Goal: Complete application form: Complete application form

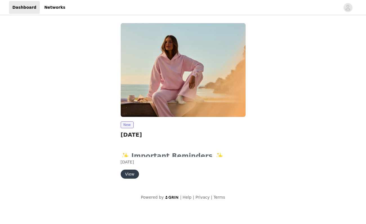
click at [132, 174] on button "View" at bounding box center [130, 174] width 18 height 9
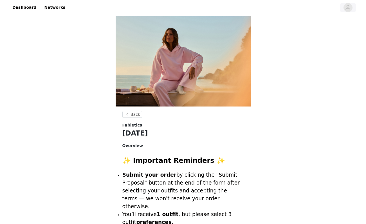
click at [351, 9] on icon "avatar" at bounding box center [347, 7] width 5 height 9
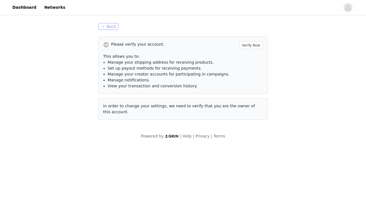
click at [110, 25] on button "Back" at bounding box center [109, 26] width 20 height 7
click at [115, 28] on button "Back" at bounding box center [109, 26] width 20 height 7
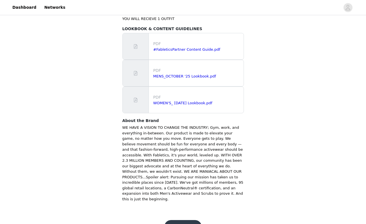
scroll to position [355, 0]
click at [180, 220] on button "Get Started" at bounding box center [182, 227] width 37 height 14
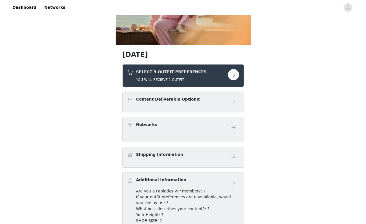
scroll to position [68, 0]
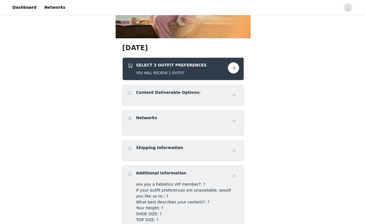
click at [232, 70] on button "button" at bounding box center [233, 67] width 11 height 11
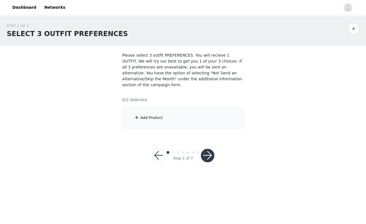
click at [165, 121] on div "Add Product" at bounding box center [183, 117] width 122 height 21
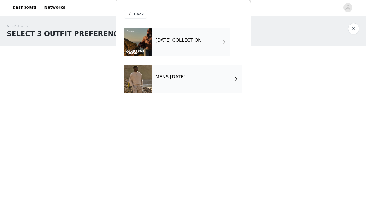
click at [136, 13] on span "Back" at bounding box center [139, 14] width 10 height 6
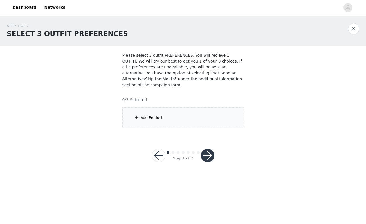
click at [151, 116] on div "Add Product" at bounding box center [152, 118] width 22 height 6
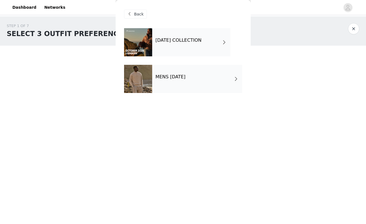
click at [206, 49] on div "OCTOBER 2025 COLLECTION" at bounding box center [191, 42] width 78 height 28
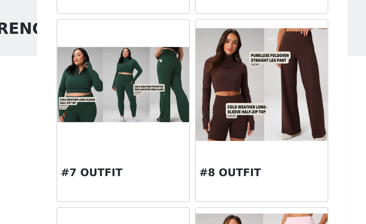
scroll to position [247, 0]
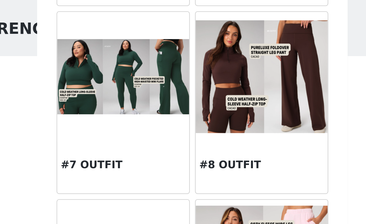
click at [185, 46] on img at bounding box center [213, 54] width 57 height 49
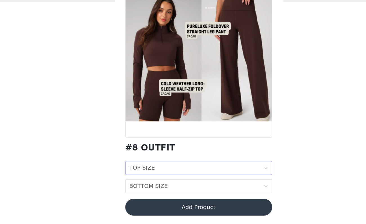
scroll to position [0, 0]
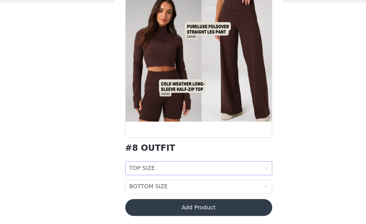
click at [159, 173] on div "TOP SIZE TOP SIZE" at bounding box center [182, 178] width 108 height 11
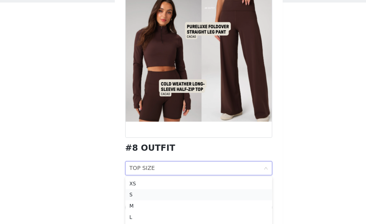
click at [147, 197] on div "S" at bounding box center [184, 200] width 112 height 6
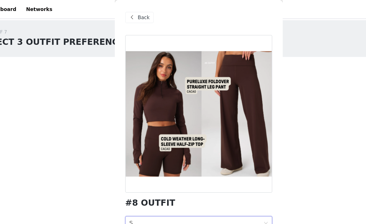
click at [134, 15] on span "Back" at bounding box center [139, 14] width 10 height 6
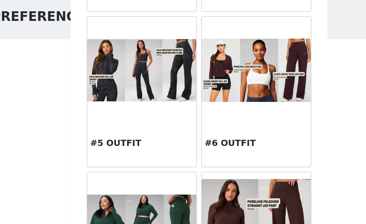
scroll to position [160, 0]
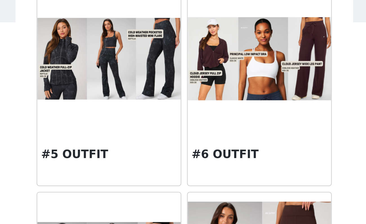
click at [185, 49] on div at bounding box center [213, 60] width 57 height 56
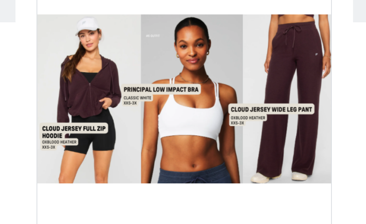
scroll to position [15, 0]
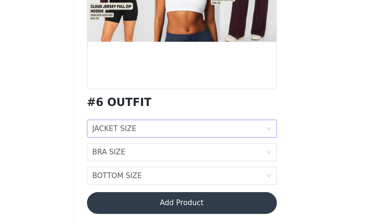
click at [128, 159] on div "JACKET SIZE JACKET SIZE" at bounding box center [182, 164] width 108 height 11
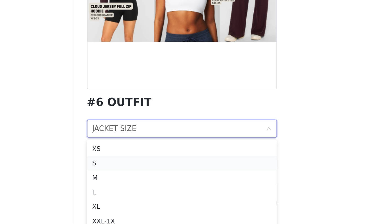
click at [128, 182] on div "S" at bounding box center [184, 185] width 112 height 6
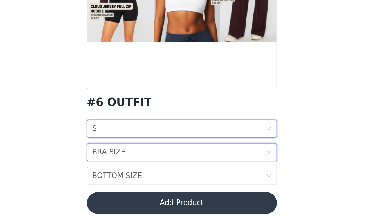
click at [128, 173] on div "BRA SIZE BRA SIZE" at bounding box center [182, 178] width 108 height 11
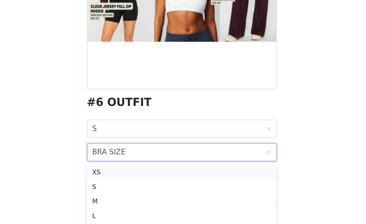
scroll to position [8, 0]
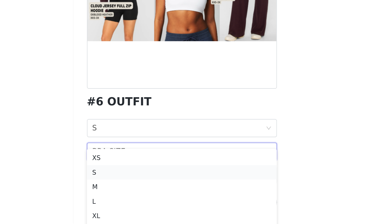
click at [128, 189] on div "S" at bounding box center [184, 192] width 112 height 6
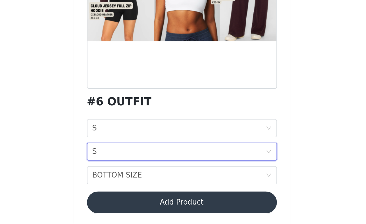
scroll to position [0, 0]
click at [128, 188] on div "BOTTOM SIZE BOTTOM SIZE" at bounding box center [182, 193] width 108 height 11
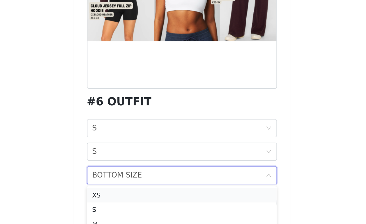
click at [128, 203] on div "XS" at bounding box center [184, 206] width 112 height 6
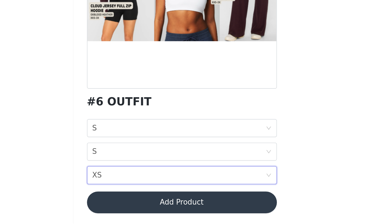
click at [124, 204] on button "Add Product" at bounding box center [183, 211] width 118 height 14
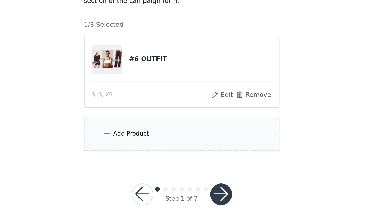
click at [141, 165] on div "Add Product" at bounding box center [152, 168] width 22 height 6
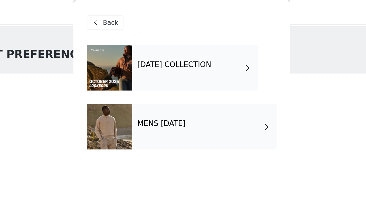
click at [156, 42] on h4 "OCTOBER 2025 COLLECTION" at bounding box center [179, 40] width 46 height 5
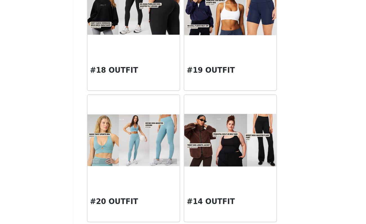
scroll to position [1, 0]
click at [185, 155] on img at bounding box center [213, 171] width 57 height 33
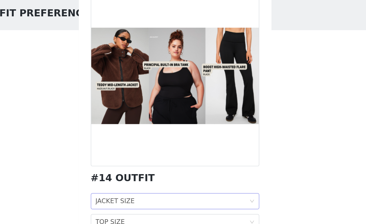
scroll to position [15, 0]
click at [128, 159] on div "JACKET SIZE" at bounding box center [142, 164] width 28 height 11
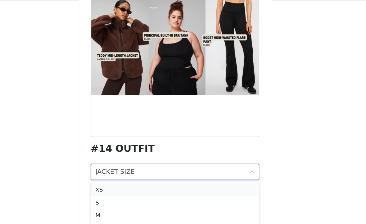
click at [128, 173] on div "XS" at bounding box center [184, 176] width 112 height 6
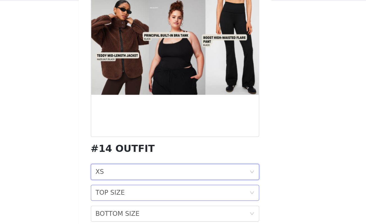
click at [128, 173] on div "TOP SIZE TOP SIZE" at bounding box center [182, 178] width 108 height 11
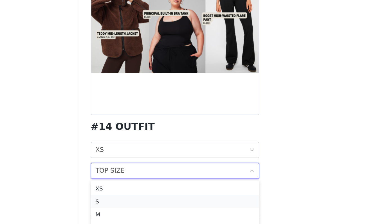
click at [128, 197] on div "S" at bounding box center [184, 200] width 112 height 6
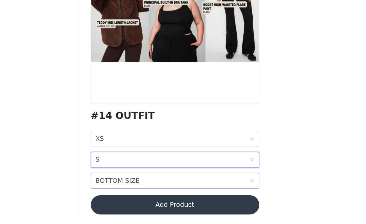
scroll to position [1, 0]
click at [128, 188] on div "BOTTOM SIZE" at bounding box center [143, 193] width 31 height 11
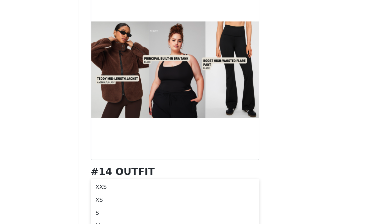
scroll to position [15, 0]
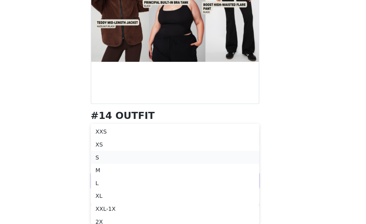
click at [128, 174] on div "S" at bounding box center [184, 177] width 112 height 6
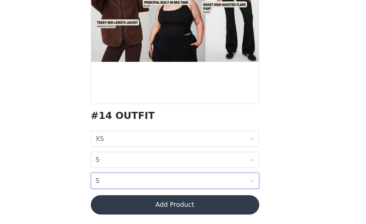
scroll to position [1, 0]
click at [124, 204] on button "Add Product" at bounding box center [183, 211] width 118 height 14
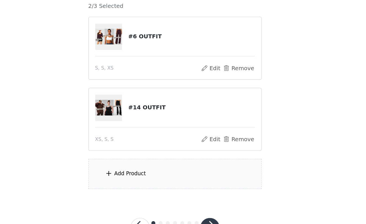
scroll to position [48, 0]
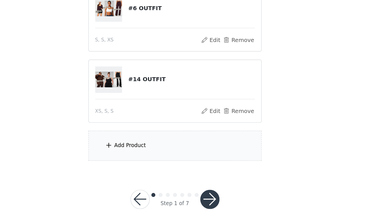
click at [141, 166] on div "Add Product" at bounding box center [152, 169] width 22 height 6
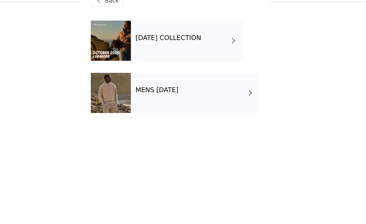
scroll to position [43, 0]
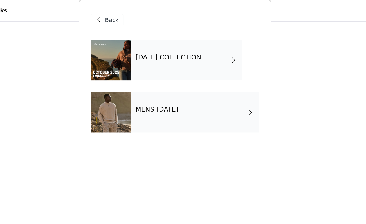
click at [156, 39] on h4 "OCTOBER 2025 COLLECTION" at bounding box center [179, 40] width 46 height 5
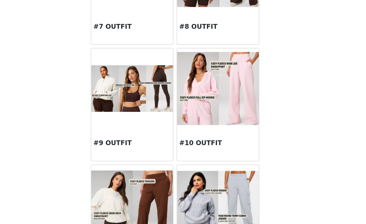
scroll to position [254, 0]
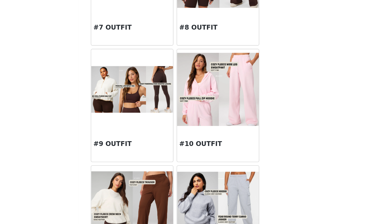
click at [124, 101] on div at bounding box center [152, 129] width 57 height 56
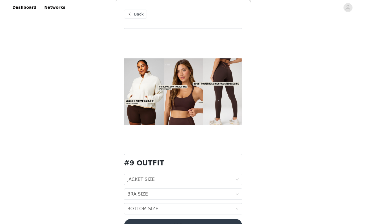
scroll to position [21, 0]
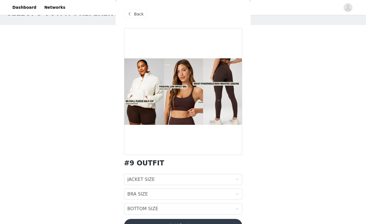
click at [141, 15] on span "Back" at bounding box center [139, 14] width 10 height 6
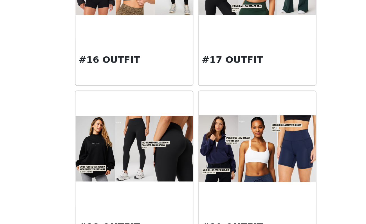
scroll to position [522, 0]
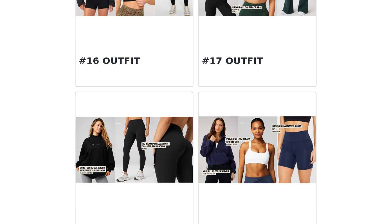
click at [185, 171] on img at bounding box center [213, 187] width 57 height 32
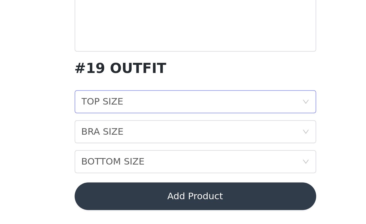
scroll to position [51, 0]
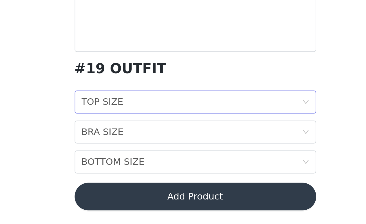
click at [128, 159] on div "TOP SIZE TOP SIZE" at bounding box center [182, 164] width 108 height 11
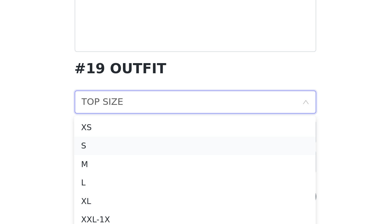
click at [127, 182] on div "S" at bounding box center [183, 185] width 112 height 6
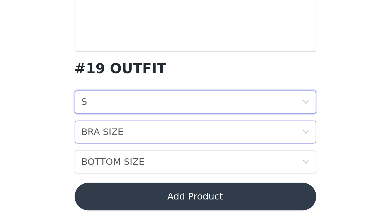
click at [128, 173] on div "BRA SIZE BRA SIZE" at bounding box center [182, 178] width 108 height 11
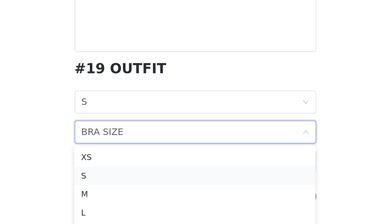
click at [127, 197] on div "S" at bounding box center [183, 200] width 112 height 6
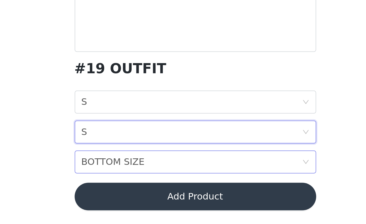
scroll to position [15, 0]
click at [128, 188] on div "BOTTOM SIZE BOTTOM SIZE" at bounding box center [182, 193] width 108 height 11
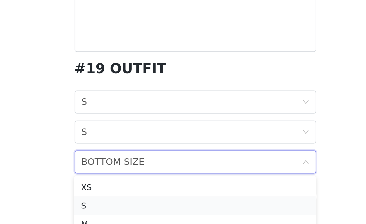
click at [127, 212] on div "S" at bounding box center [183, 215] width 112 height 6
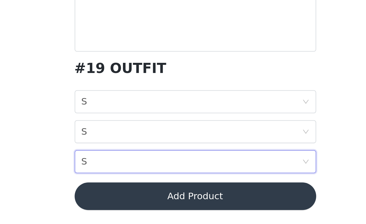
scroll to position [51, 0]
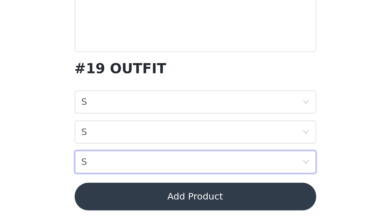
click at [124, 204] on button "Add Product" at bounding box center [183, 211] width 118 height 14
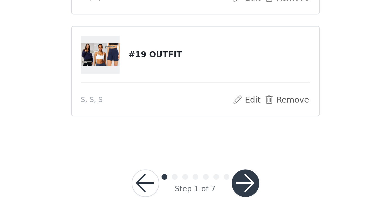
scroll to position [65, 0]
click at [201, 197] on button "button" at bounding box center [208, 204] width 14 height 14
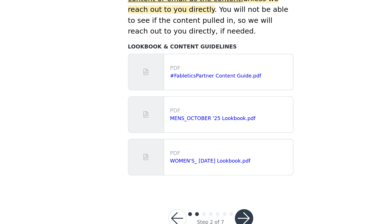
scroll to position [240, 0]
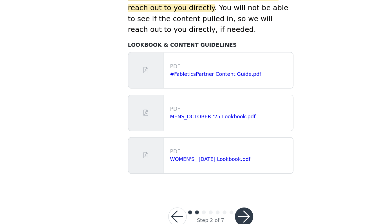
click at [123, 98] on div at bounding box center [136, 111] width 26 height 26
click at [133, 108] on span at bounding box center [136, 111] width 6 height 7
click at [153, 105] on p "PDF" at bounding box center [197, 108] width 88 height 6
click at [168, 112] on link "#FableticsPartner Content Guide.pdf" at bounding box center [186, 114] width 67 height 4
click at [159, 143] on link "MENS_OCTOBER '25 Lookbook.pdf" at bounding box center [184, 145] width 63 height 4
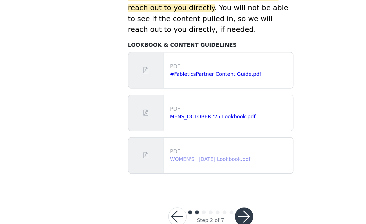
click at [153, 174] on link "WOMEN'S_ October 2025 Lookbook.pdf" at bounding box center [182, 176] width 59 height 4
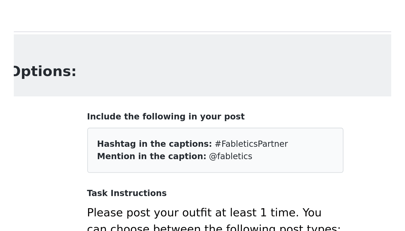
scroll to position [0, 0]
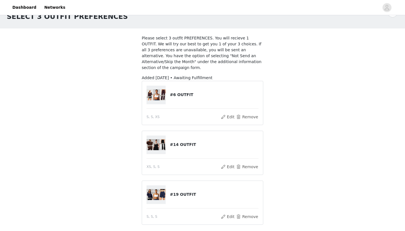
scroll to position [37, 0]
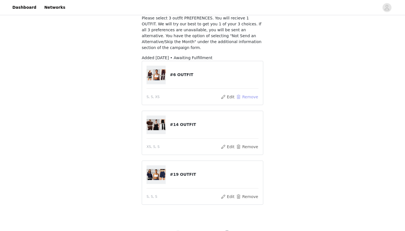
click at [249, 96] on button "Remove" at bounding box center [247, 96] width 23 height 7
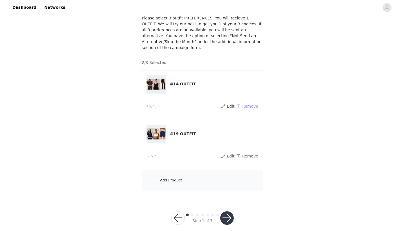
click at [248, 107] on button "Remove" at bounding box center [247, 106] width 23 height 7
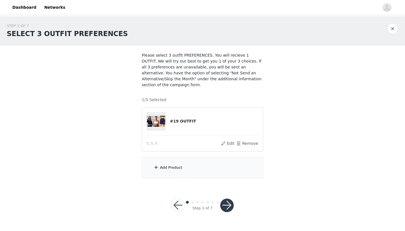
scroll to position [0, 0]
click at [242, 143] on button "Remove" at bounding box center [247, 143] width 23 height 7
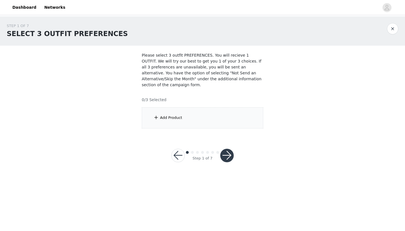
click at [173, 117] on div "Add Product" at bounding box center [171, 118] width 22 height 6
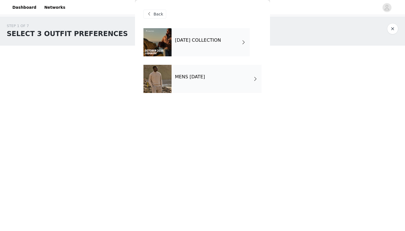
click at [200, 34] on div "OCTOBER 2025 COLLECTION" at bounding box center [211, 42] width 78 height 28
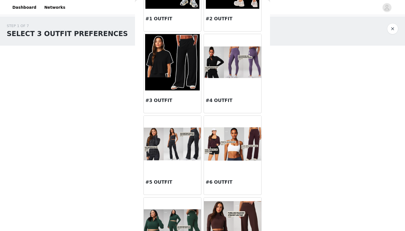
scroll to position [91, 0]
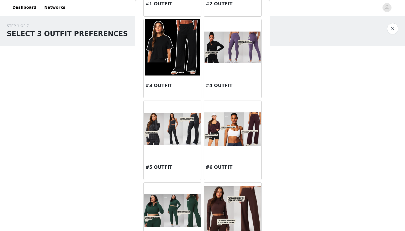
click at [226, 160] on div "#6 OUTFIT" at bounding box center [232, 168] width 57 height 23
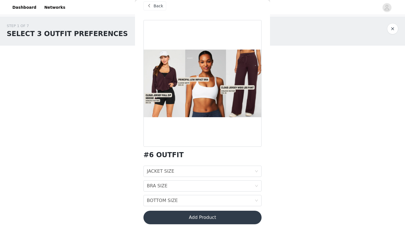
scroll to position [8, 0]
click at [157, 7] on span "Back" at bounding box center [159, 6] width 10 height 6
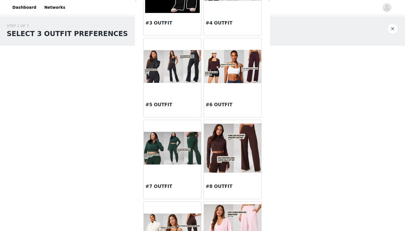
scroll to position [177, 0]
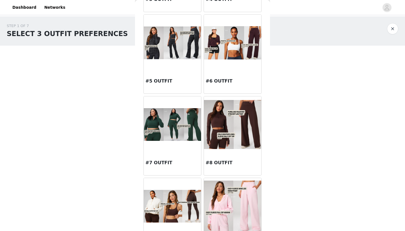
click at [221, 154] on div "#8 OUTFIT" at bounding box center [232, 164] width 57 height 23
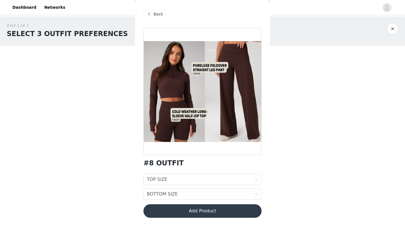
scroll to position [0, 0]
click at [157, 15] on span "Back" at bounding box center [159, 14] width 10 height 6
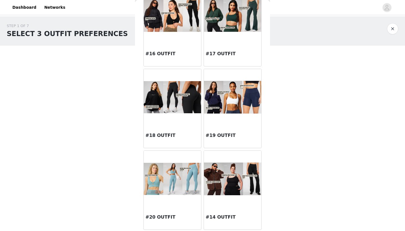
click at [226, 175] on img at bounding box center [232, 178] width 57 height 33
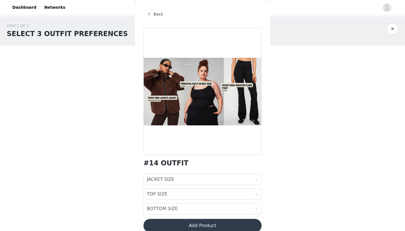
click at [156, 15] on span "Back" at bounding box center [159, 14] width 10 height 6
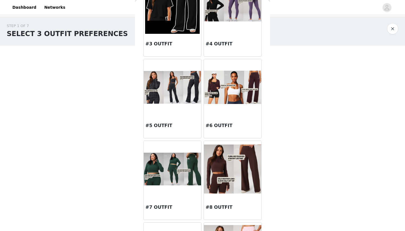
scroll to position [132, 0]
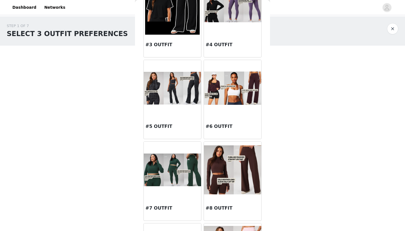
click at [248, 91] on img at bounding box center [232, 88] width 57 height 33
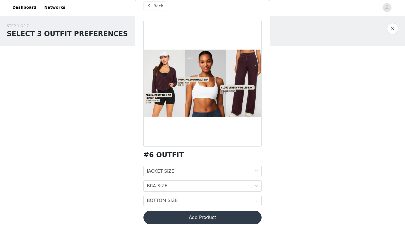
scroll to position [8, 0]
click at [158, 7] on span "Back" at bounding box center [159, 6] width 10 height 6
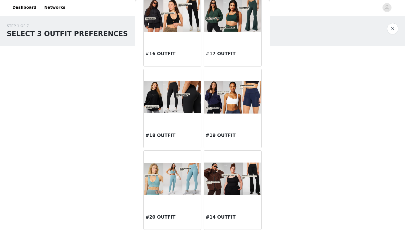
scroll to position [0, 0]
click at [230, 192] on img at bounding box center [232, 178] width 57 height 33
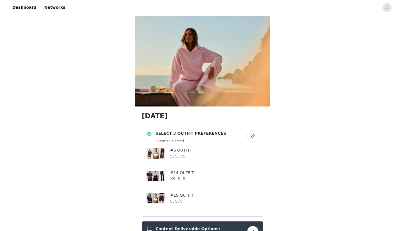
click at [255, 136] on button "button" at bounding box center [252, 135] width 11 height 11
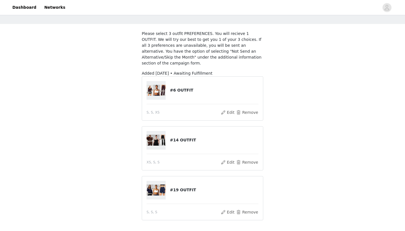
scroll to position [24, 0]
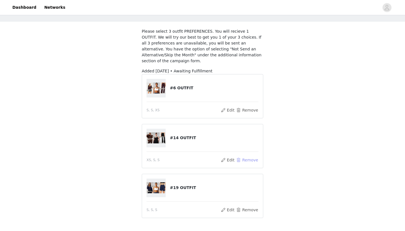
click at [247, 160] on button "Remove" at bounding box center [247, 160] width 23 height 7
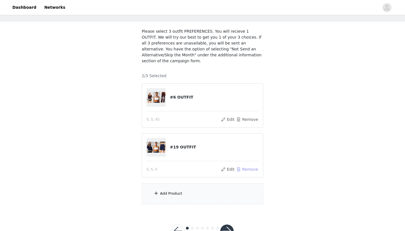
click at [244, 170] on button "Remove" at bounding box center [247, 169] width 23 height 7
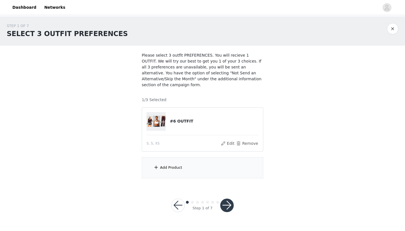
click at [157, 122] on img at bounding box center [156, 121] width 19 height 11
click at [231, 143] on button "Edit" at bounding box center [228, 143] width 14 height 7
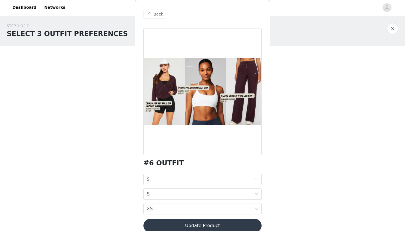
click at [155, 12] on span "Back" at bounding box center [159, 14] width 10 height 6
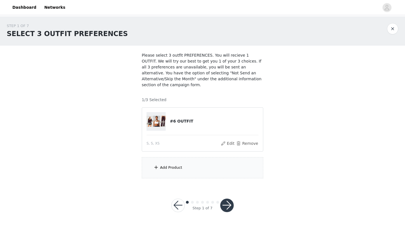
click at [168, 164] on div "Add Product" at bounding box center [203, 167] width 122 height 21
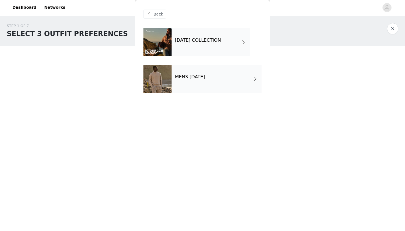
click at [179, 46] on div "OCTOBER 2025 COLLECTION" at bounding box center [211, 42] width 78 height 28
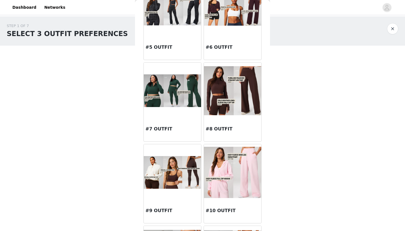
scroll to position [213, 0]
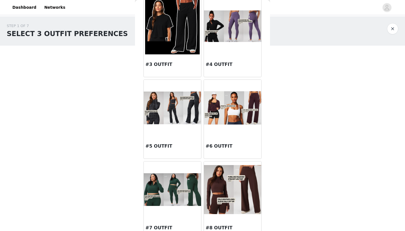
click at [229, 111] on img at bounding box center [232, 107] width 57 height 33
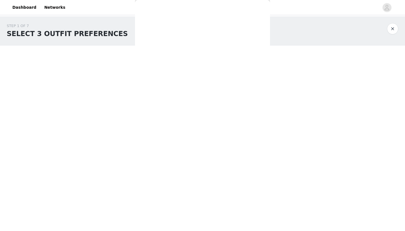
scroll to position [8, 0]
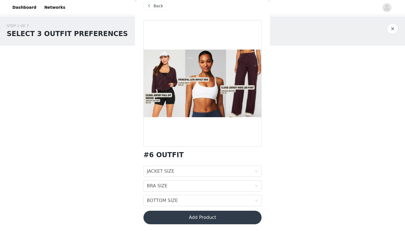
click at [159, 4] on span "Back" at bounding box center [159, 6] width 10 height 6
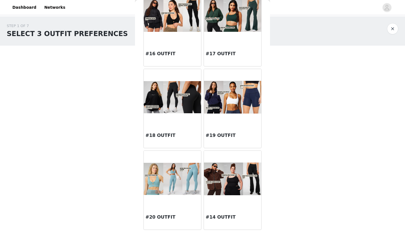
scroll to position [0, 0]
click at [219, 181] on img at bounding box center [232, 178] width 57 height 33
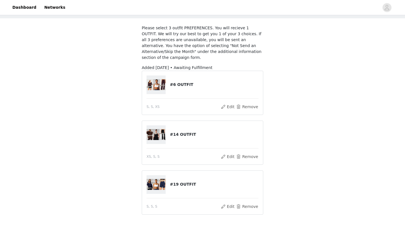
scroll to position [64, 0]
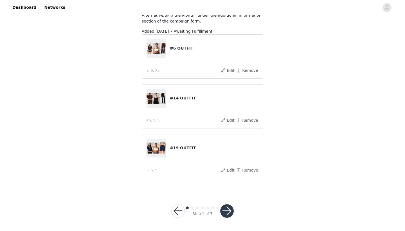
click at [177, 210] on button "button" at bounding box center [178, 211] width 14 height 14
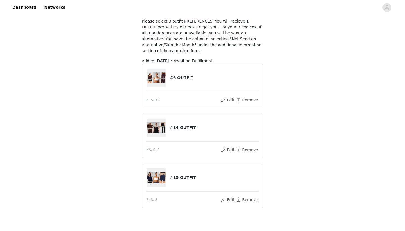
scroll to position [16, 0]
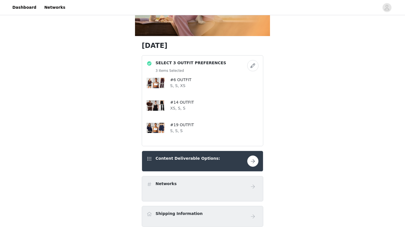
scroll to position [5, 0]
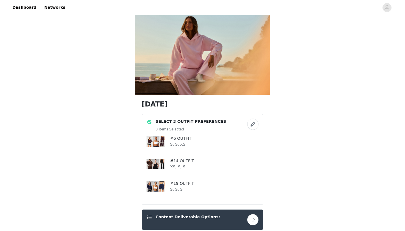
scroll to position [19, 0]
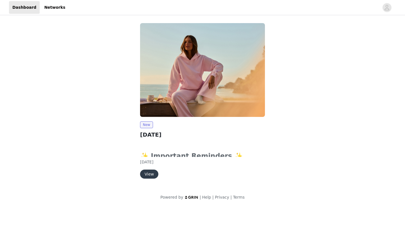
click at [150, 173] on button "View" at bounding box center [149, 174] width 18 height 9
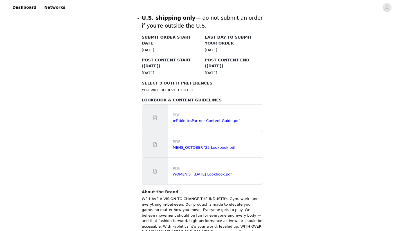
scroll to position [316, 0]
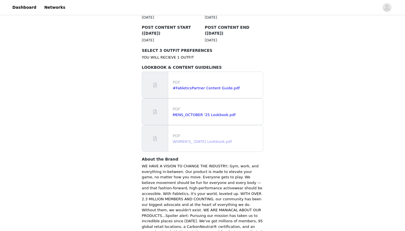
click at [199, 139] on link "WOMEN'S_ October 2025 Lookbook.pdf" at bounding box center [202, 141] width 59 height 4
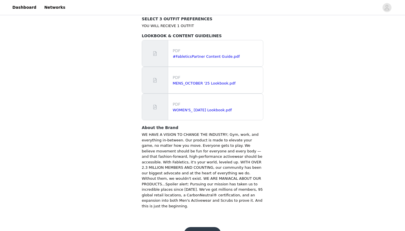
scroll to position [348, 0]
click at [204, 227] on button "Get Started" at bounding box center [202, 234] width 37 height 14
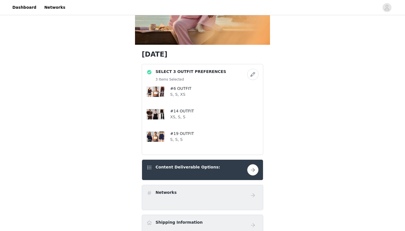
scroll to position [64, 0]
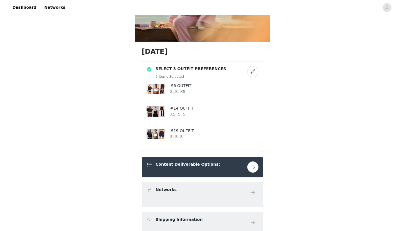
click at [253, 71] on button "button" at bounding box center [252, 71] width 11 height 11
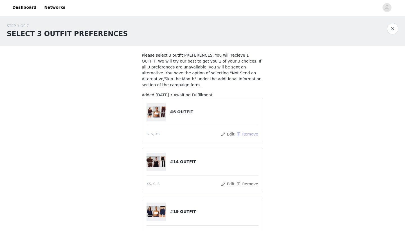
click at [243, 133] on button "Remove" at bounding box center [247, 134] width 23 height 7
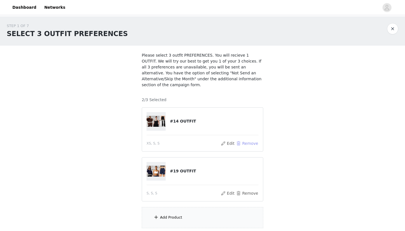
click at [244, 142] on button "Remove" at bounding box center [247, 143] width 23 height 7
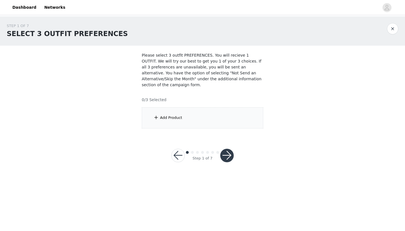
click at [180, 113] on div "Add Product" at bounding box center [203, 117] width 122 height 21
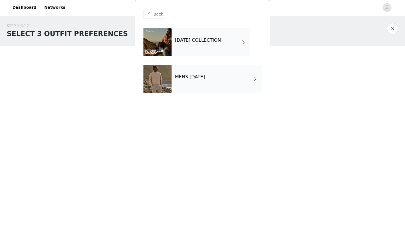
click at [207, 50] on div "OCTOBER 2025 COLLECTION" at bounding box center [211, 42] width 78 height 28
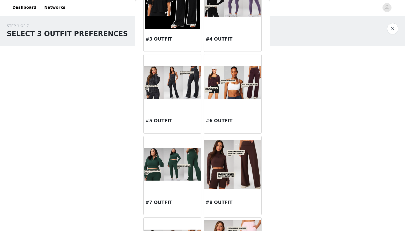
scroll to position [158, 0]
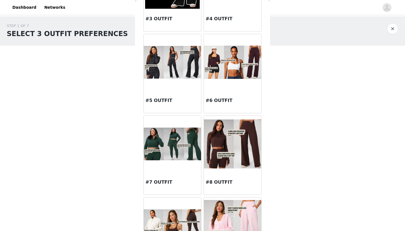
click at [218, 167] on img at bounding box center [232, 143] width 57 height 49
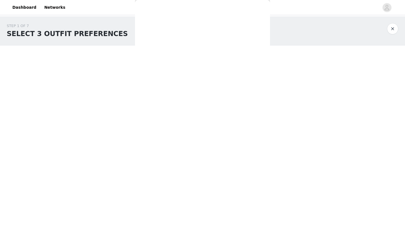
scroll to position [0, 0]
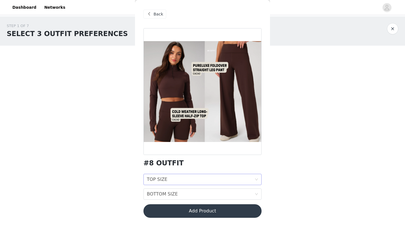
click at [202, 179] on div "TOP SIZE TOP SIZE" at bounding box center [201, 179] width 108 height 11
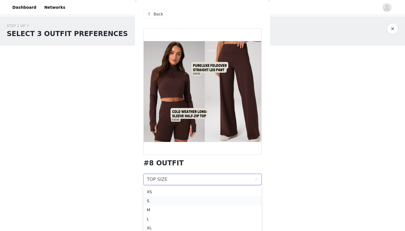
click at [185, 199] on div "S" at bounding box center [203, 201] width 112 height 6
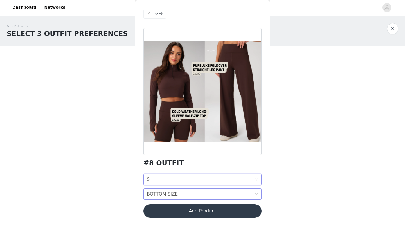
click at [186, 195] on div "BOTTOM SIZE BOTTOM SIZE" at bounding box center [201, 194] width 108 height 11
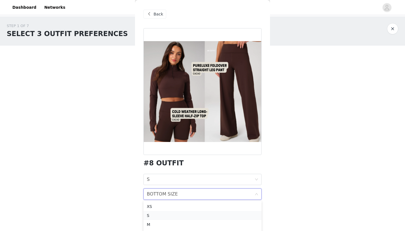
click at [180, 215] on div "S" at bounding box center [203, 215] width 112 height 6
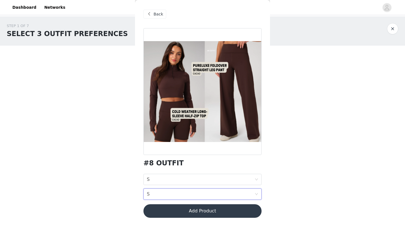
click at [168, 193] on div "BOTTOM SIZE S" at bounding box center [201, 194] width 108 height 11
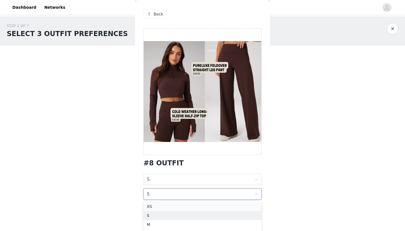
click at [168, 206] on div "XS" at bounding box center [203, 206] width 112 height 6
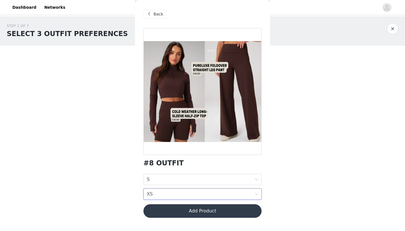
click at [183, 212] on button "Add Product" at bounding box center [203, 211] width 118 height 14
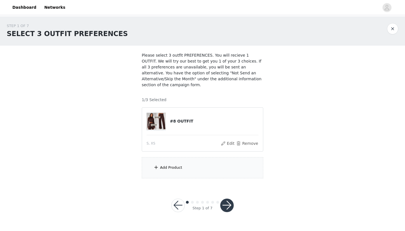
click at [181, 172] on div "Add Product" at bounding box center [203, 167] width 122 height 21
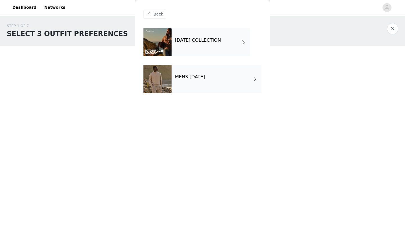
click at [199, 46] on div "OCTOBER 2025 COLLECTION" at bounding box center [211, 42] width 78 height 28
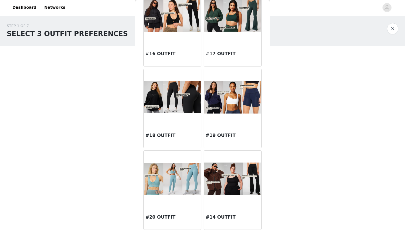
scroll to position [613, 0]
click at [223, 133] on h3 "#19 OUTFIT" at bounding box center [233, 135] width 54 height 7
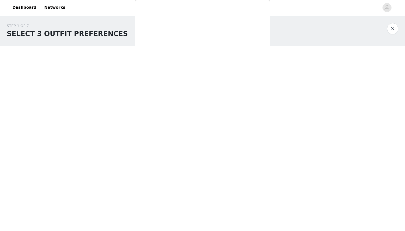
scroll to position [8, 0]
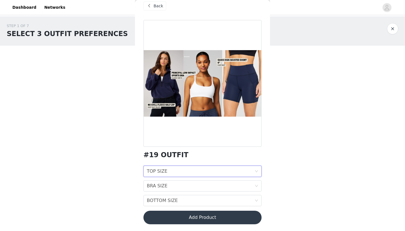
click at [184, 170] on div "TOP SIZE TOP SIZE" at bounding box center [201, 171] width 108 height 11
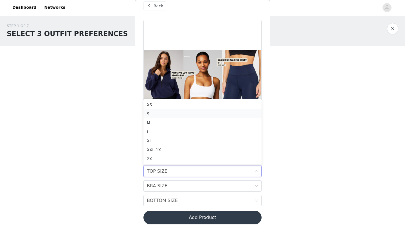
click at [169, 113] on div "S" at bounding box center [203, 114] width 112 height 6
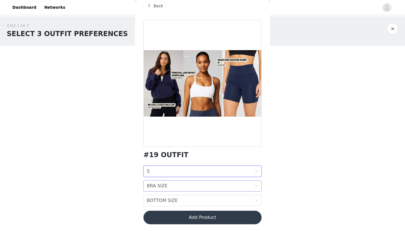
click at [173, 184] on div "BRA SIZE BRA SIZE" at bounding box center [201, 185] width 108 height 11
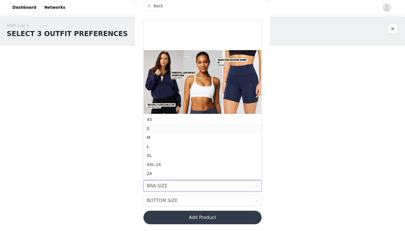
click at [167, 129] on div "S" at bounding box center [203, 128] width 112 height 6
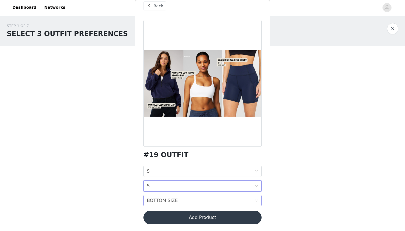
click at [165, 198] on div "BOTTOM SIZE" at bounding box center [162, 200] width 31 height 11
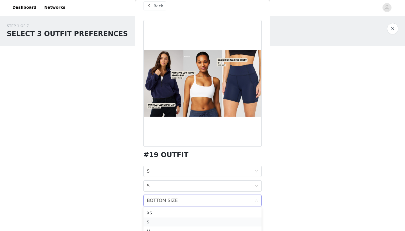
click at [167, 222] on div "S" at bounding box center [203, 222] width 112 height 6
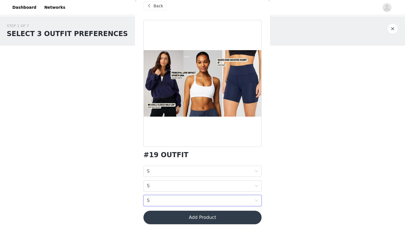
scroll to position [0, 0]
click at [175, 218] on button "Add Product" at bounding box center [203, 218] width 118 height 14
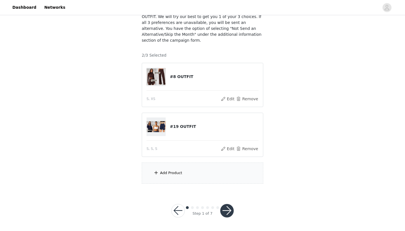
scroll to position [44, 0]
click at [175, 176] on div "Add Product" at bounding box center [203, 173] width 122 height 21
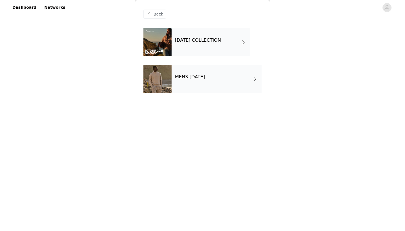
click at [204, 42] on h4 "OCTOBER 2025 COLLECTION" at bounding box center [198, 40] width 46 height 5
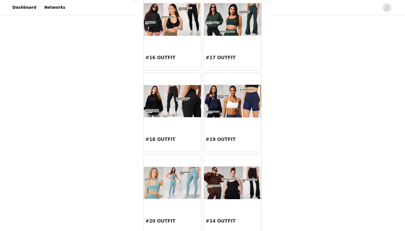
scroll to position [606, 0]
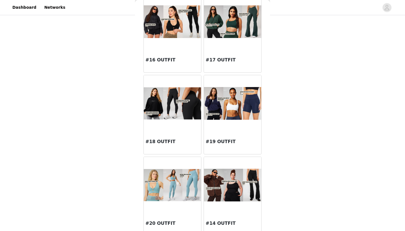
click at [226, 196] on img at bounding box center [232, 185] width 57 height 33
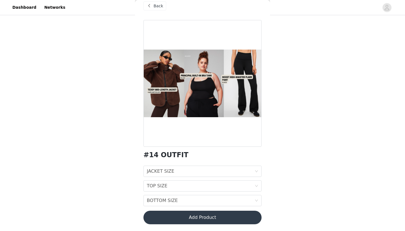
scroll to position [8, 0]
click at [188, 170] on div "JACKET SIZE JACKET SIZE" at bounding box center [201, 171] width 108 height 11
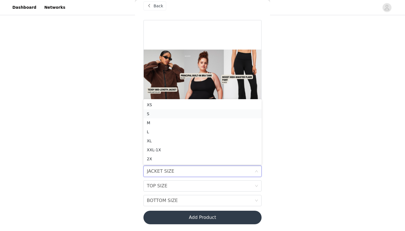
click at [172, 112] on div "S" at bounding box center [203, 114] width 112 height 6
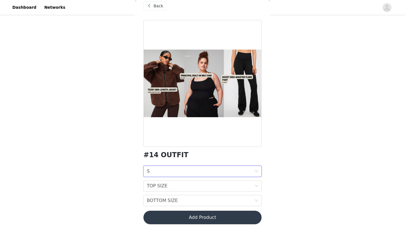
click at [175, 168] on div "JACKET SIZE S" at bounding box center [201, 171] width 108 height 11
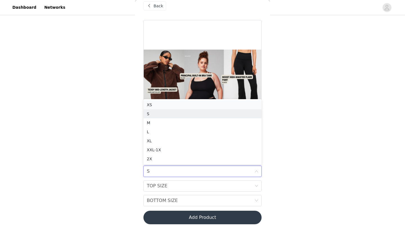
click at [173, 106] on div "XS" at bounding box center [203, 105] width 112 height 6
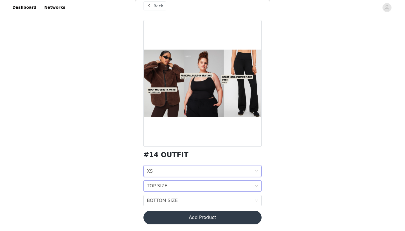
click at [170, 183] on div "TOP SIZE TOP SIZE" at bounding box center [201, 185] width 108 height 11
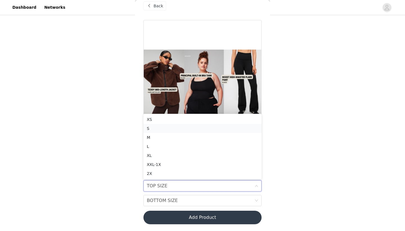
click at [165, 127] on div "S" at bounding box center [203, 128] width 112 height 6
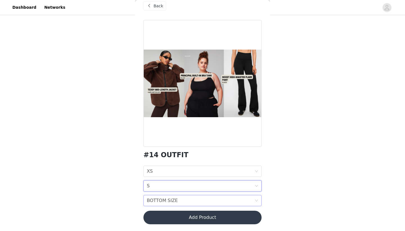
click at [171, 200] on div "BOTTOM SIZE" at bounding box center [162, 200] width 31 height 11
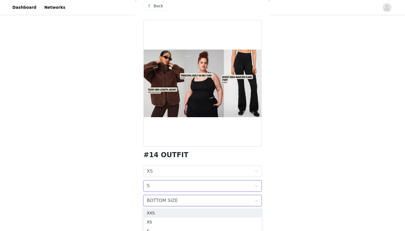
click at [173, 183] on div "TOP SIZE S" at bounding box center [201, 185] width 108 height 11
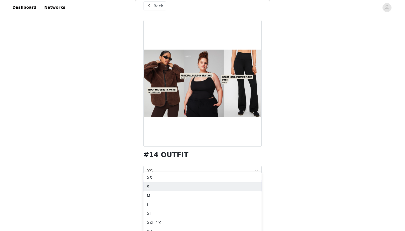
scroll to position [70, 0]
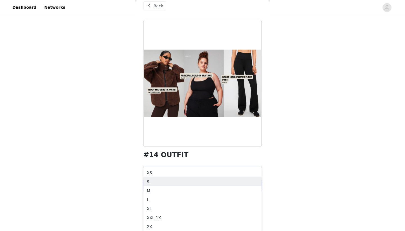
click at [305, 149] on div "STEP 1 OF 7 SELECT 3 OUTFIT PREFERENCES Please select 3 outfit PREFERENCES. You…" at bounding box center [202, 56] width 405 height 218
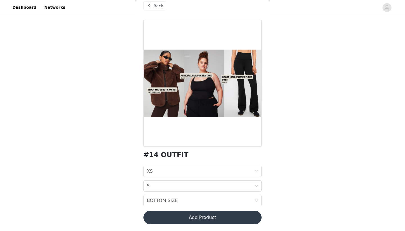
scroll to position [44, 0]
click at [232, 196] on div "BOTTOM SIZE BOTTOM SIZE" at bounding box center [201, 200] width 108 height 11
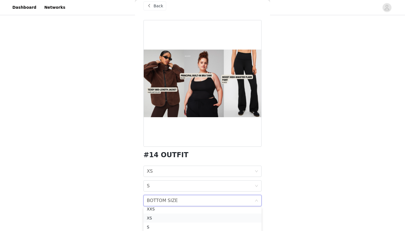
scroll to position [4, 0]
click at [154, 226] on div "S" at bounding box center [203, 227] width 112 height 6
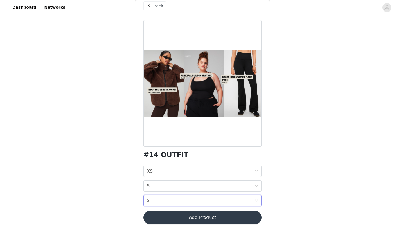
scroll to position [44, 0]
click at [172, 217] on button "Add Product" at bounding box center [203, 218] width 118 height 14
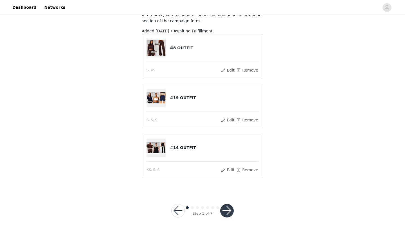
scroll to position [64, 0]
click at [231, 208] on button "button" at bounding box center [227, 211] width 14 height 14
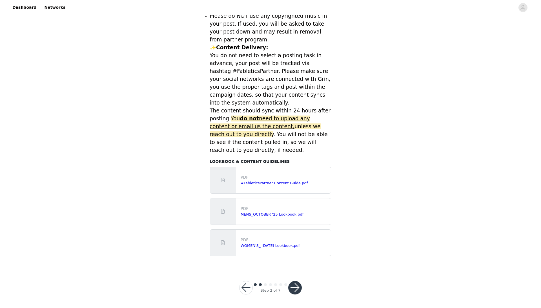
scroll to position [173, 0]
click at [297, 231] on button "button" at bounding box center [295, 288] width 14 height 14
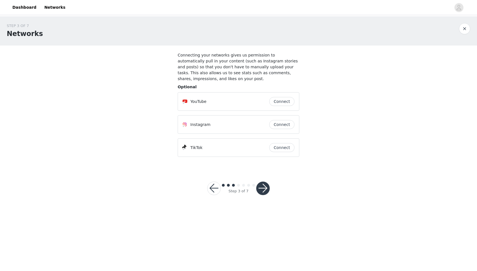
click at [278, 126] on button "Connect" at bounding box center [281, 124] width 25 height 9
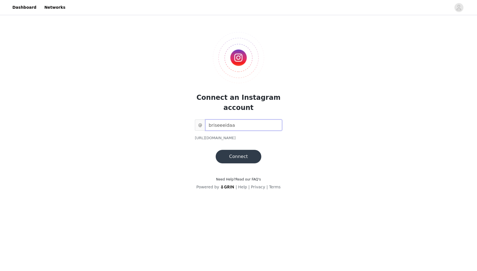
type input "briseeeidaa"
click at [245, 155] on button "Connect" at bounding box center [239, 157] width 46 height 14
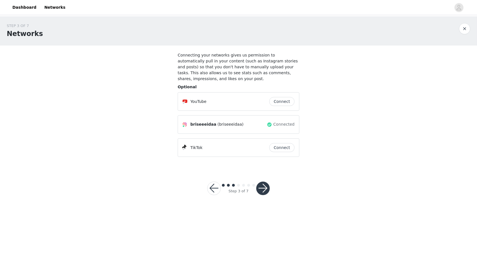
click at [276, 149] on button "Connect" at bounding box center [281, 147] width 25 height 9
click at [266, 187] on button "button" at bounding box center [263, 189] width 14 height 14
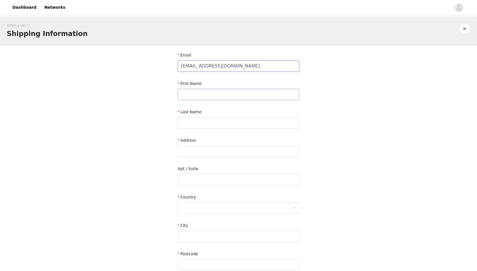
type input "briseeeidaa@gmail.com"
type input "Briseida"
type input "Gonzalez"
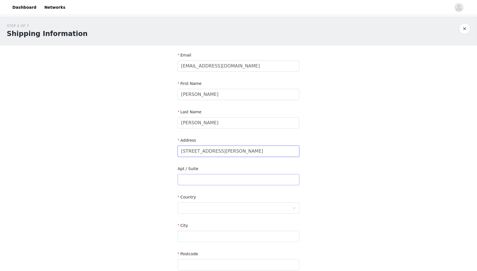
type input "610 Dora Guzman Ave."
click at [187, 183] on input "text" at bounding box center [239, 179] width 122 height 11
type input "114"
click at [188, 209] on div at bounding box center [236, 208] width 111 height 11
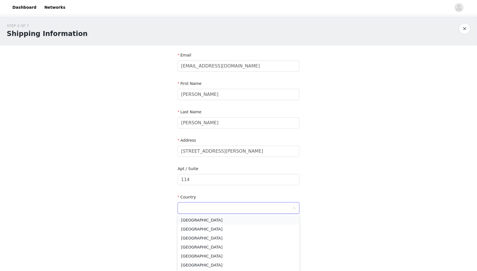
click at [192, 218] on li "United States" at bounding box center [239, 220] width 122 height 9
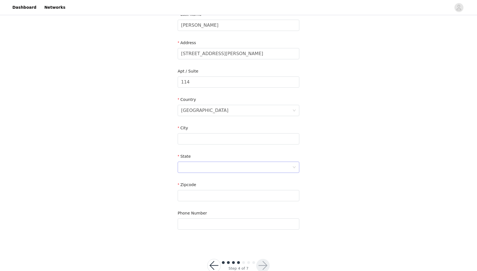
scroll to position [102, 0]
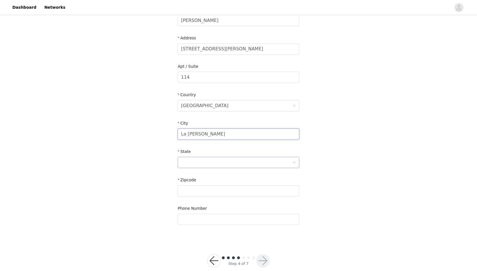
type input "La Puente"
click at [187, 159] on div at bounding box center [236, 162] width 111 height 11
click at [197, 189] on li "California" at bounding box center [239, 191] width 122 height 9
type input "91744"
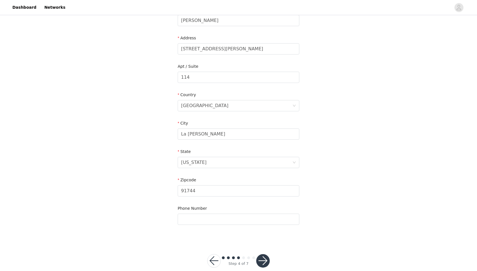
click at [146, 165] on div "STEP 4 OF 7 Shipping Information Email briseeeidaa@gmail.com First Name Briseid…" at bounding box center [238, 77] width 477 height 327
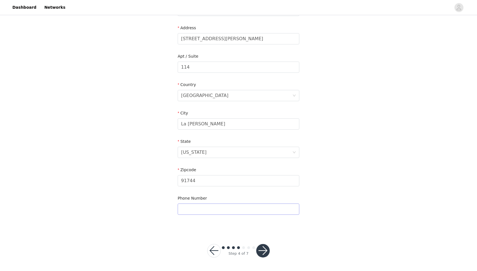
scroll to position [112, 0]
click at [196, 215] on div "Phone Number" at bounding box center [239, 207] width 122 height 22
type input "6268795449"
click at [149, 175] on div "STEP 4 OF 7 Shipping Information Email briseeeidaa@gmail.com First Name Briseid…" at bounding box center [238, 67] width 477 height 327
click at [264, 231] on button "button" at bounding box center [263, 252] width 14 height 14
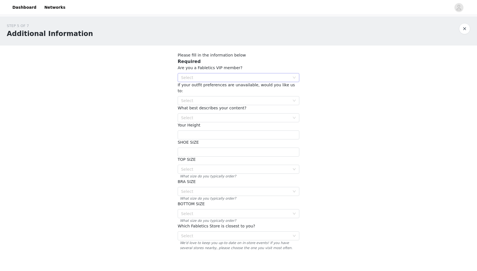
click at [217, 75] on div "Select" at bounding box center [235, 78] width 109 height 6
click at [211, 99] on li "NO" at bounding box center [239, 97] width 122 height 9
click at [211, 98] on div "Select" at bounding box center [235, 101] width 109 height 6
click at [212, 113] on li "Not send an alternative outfit and skip this month" at bounding box center [239, 114] width 122 height 9
click at [208, 115] on div "Select" at bounding box center [235, 118] width 109 height 6
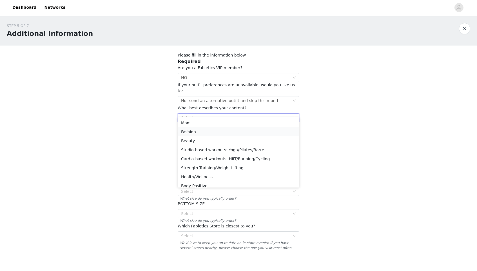
click at [195, 132] on li "Fashion" at bounding box center [239, 132] width 122 height 9
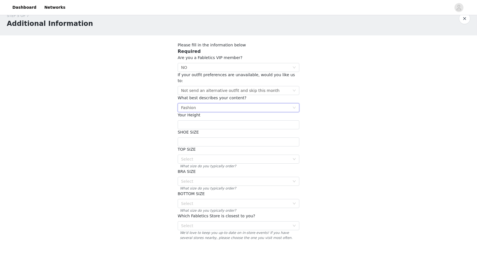
scroll to position [11, 0]
click at [199, 120] on input "text" at bounding box center [239, 124] width 122 height 9
type input "5'4"
click at [188, 137] on input "text" at bounding box center [239, 141] width 122 height 9
click at [192, 156] on div "Select" at bounding box center [235, 159] width 109 height 6
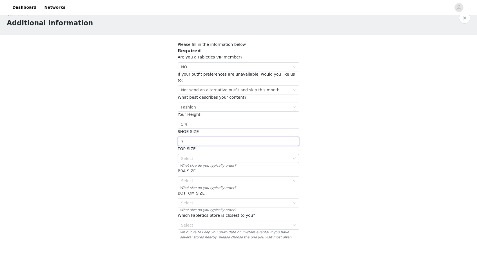
type input "7"
click at [190, 180] on li "S" at bounding box center [239, 181] width 122 height 9
click at [192, 178] on div "Select" at bounding box center [235, 181] width 109 height 6
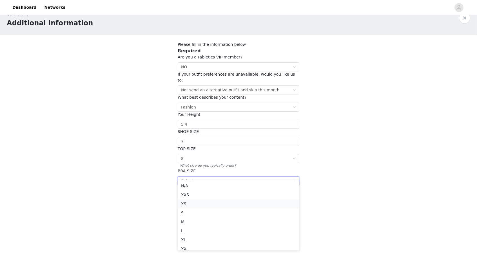
click at [188, 202] on li "XS" at bounding box center [239, 204] width 122 height 9
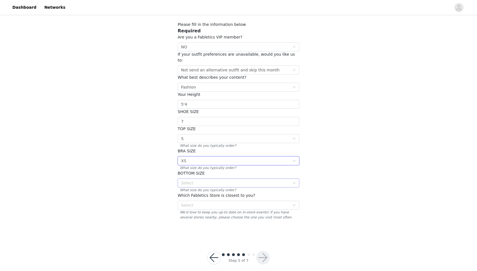
scroll to position [30, 0]
click at [191, 181] on div "Select" at bounding box center [235, 184] width 109 height 6
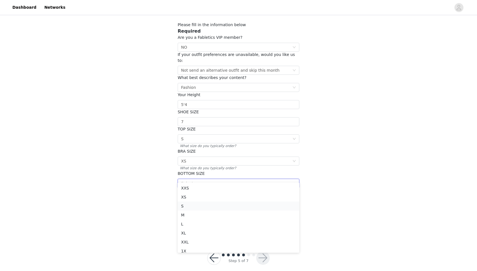
click at [189, 204] on li "S" at bounding box center [239, 206] width 122 height 9
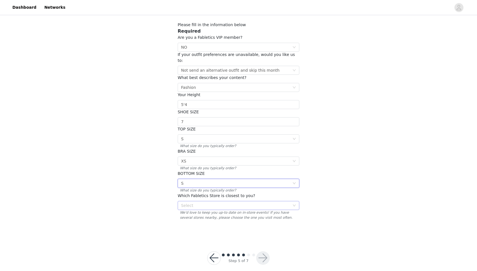
click at [194, 203] on div "Select" at bounding box center [235, 206] width 109 height 6
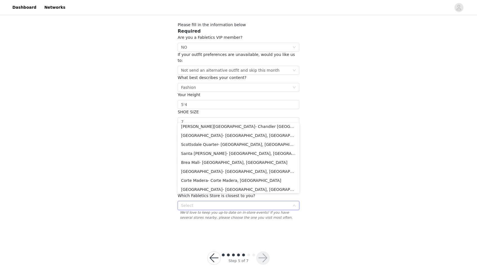
scroll to position [30, 0]
click at [202, 151] on li "Santa Anita- Arcadia, CA" at bounding box center [239, 153] width 122 height 9
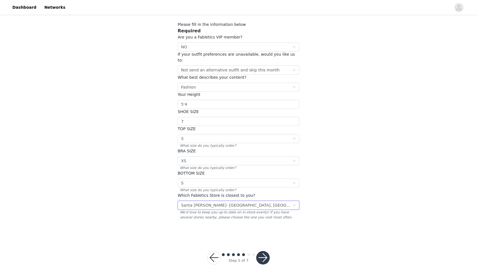
scroll to position [30, 0]
click at [261, 231] on button "button" at bounding box center [263, 259] width 14 height 14
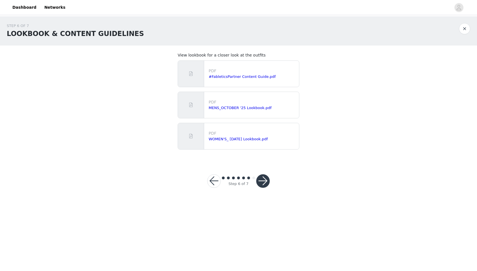
click at [213, 181] on button "button" at bounding box center [214, 182] width 14 height 14
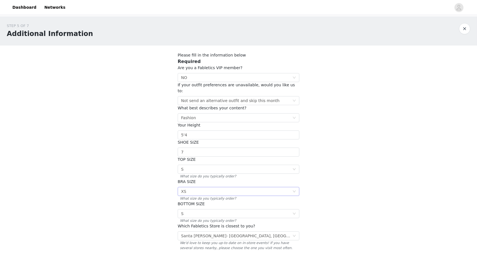
click at [195, 188] on div "Select XS" at bounding box center [236, 192] width 111 height 8
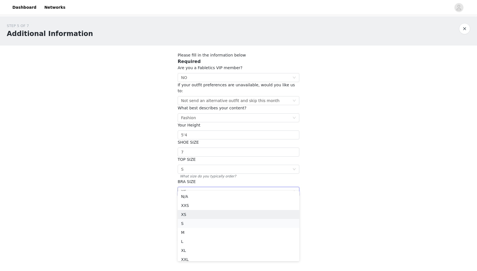
click at [191, 219] on li "S" at bounding box center [239, 223] width 122 height 9
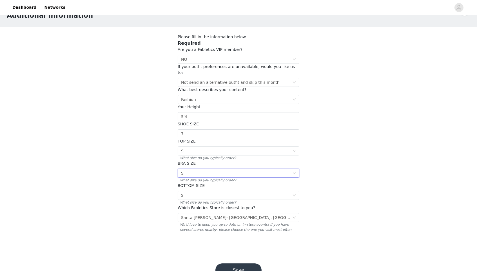
scroll to position [20, 0]
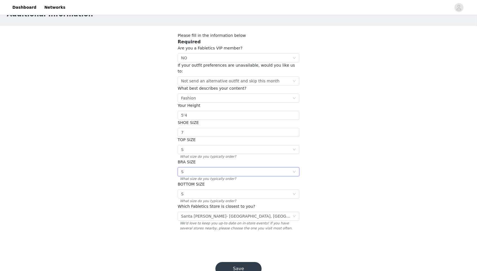
click at [240, 231] on button "Save" at bounding box center [238, 269] width 46 height 14
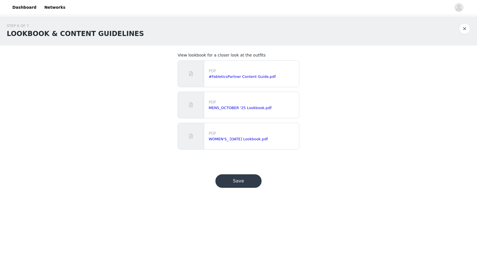
click at [240, 184] on button "Save" at bounding box center [238, 182] width 46 height 14
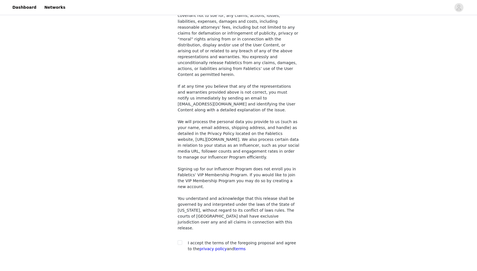
scroll to position [389, 0]
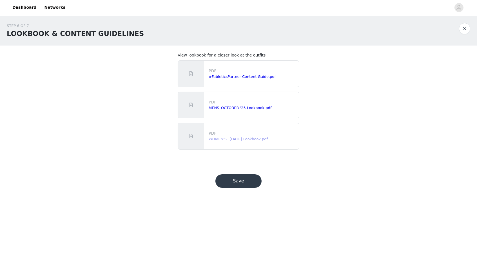
click at [227, 139] on link "WOMEN'S_ October 2025 Lookbook.pdf" at bounding box center [238, 139] width 59 height 4
click at [225, 180] on button "Save" at bounding box center [238, 182] width 46 height 14
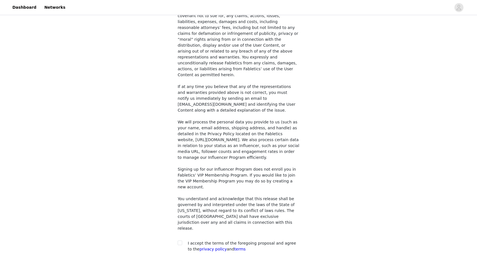
scroll to position [389, 0]
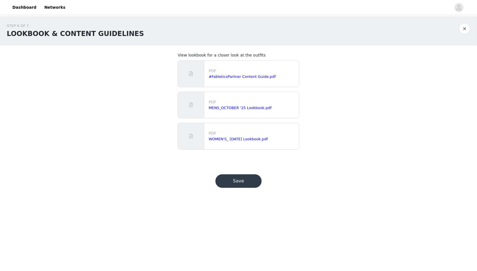
click at [405, 28] on button "button" at bounding box center [464, 28] width 11 height 11
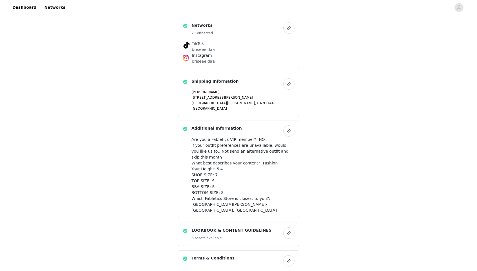
scroll to position [243, 0]
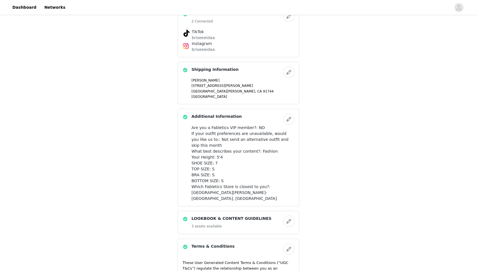
click at [239, 159] on div "Your Height: 5'4" at bounding box center [242, 158] width 103 height 6
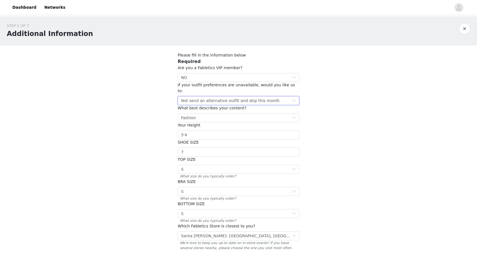
click at [233, 97] on div "Not send an alternative outfit and skip this month" at bounding box center [230, 101] width 99 height 8
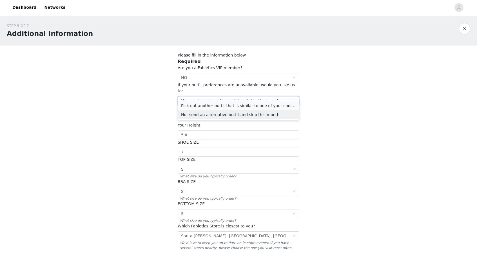
click at [228, 106] on li "Pick out another outfit that is similar to one of your choices" at bounding box center [239, 105] width 122 height 9
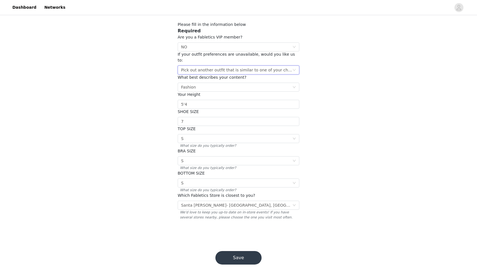
scroll to position [30, 0]
click at [231, 231] on button "Save" at bounding box center [238, 259] width 46 height 14
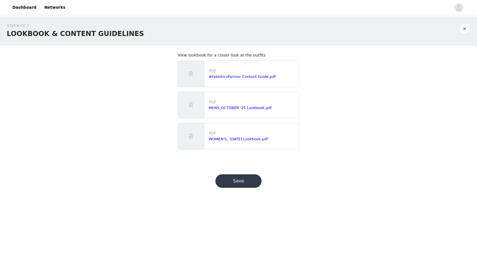
click at [233, 178] on button "Save" at bounding box center [238, 182] width 46 height 14
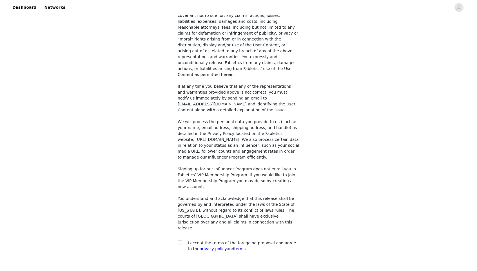
scroll to position [389, 0]
click at [181, 231] on input "checkbox" at bounding box center [180, 243] width 4 height 4
checkbox input "true"
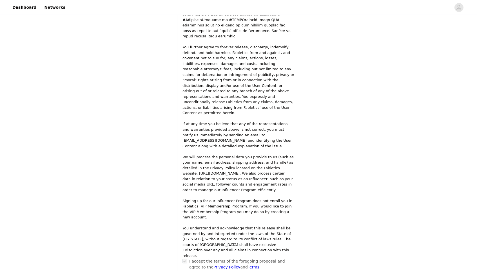
scroll to position [755, 0]
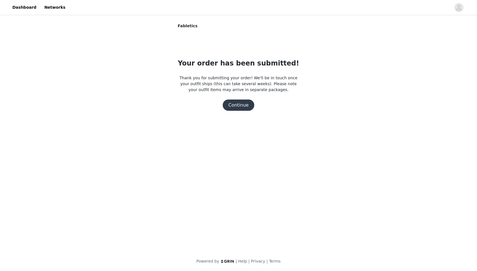
click at [238, 104] on button "Continue" at bounding box center [239, 105] width 32 height 11
